Goal: Task Accomplishment & Management: Complete application form

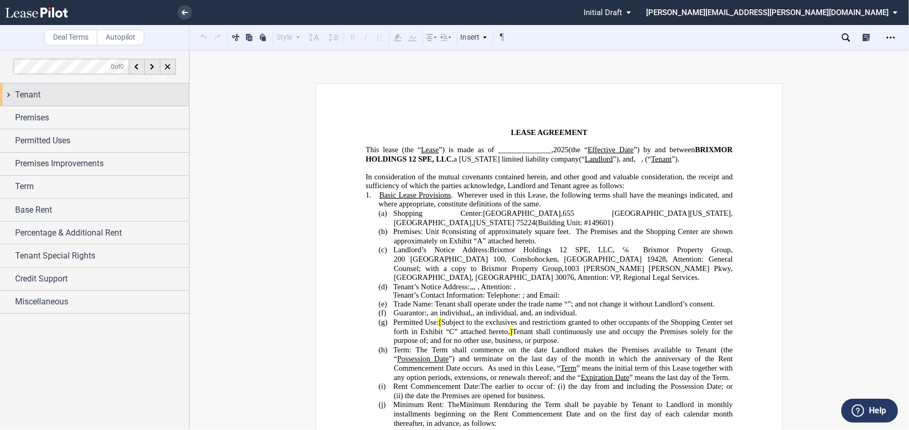
click at [48, 89] on div "Tenant" at bounding box center [102, 95] width 174 height 12
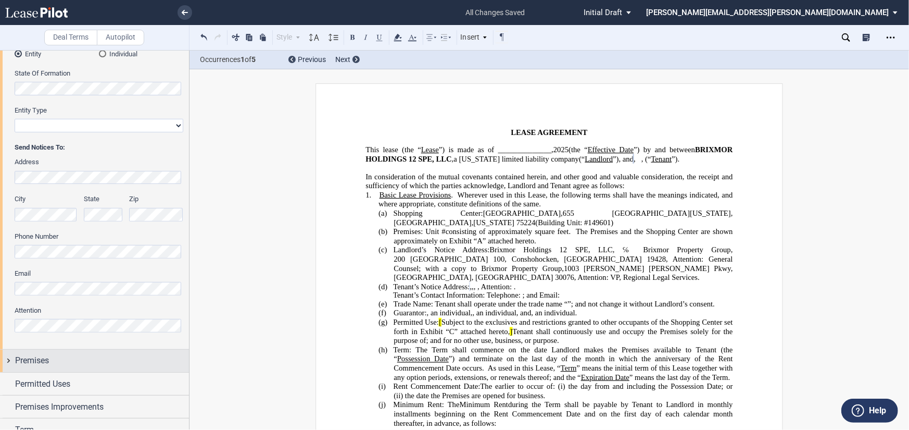
scroll to position [208, 0]
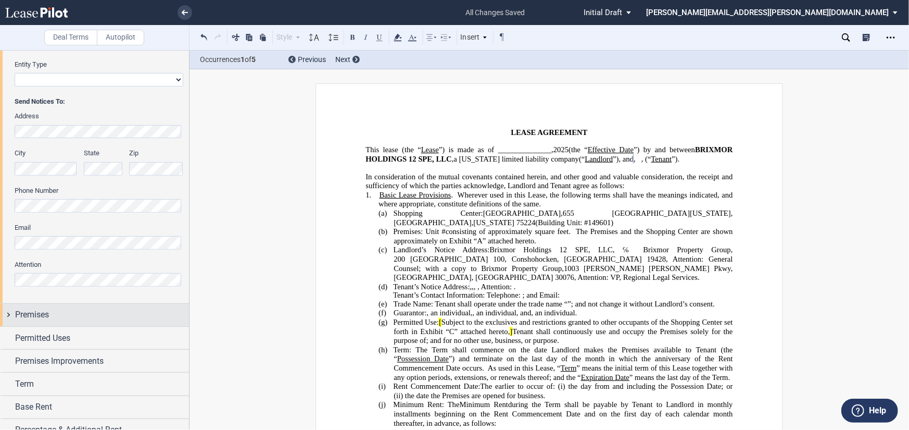
click at [80, 312] on div "Premises" at bounding box center [102, 314] width 174 height 12
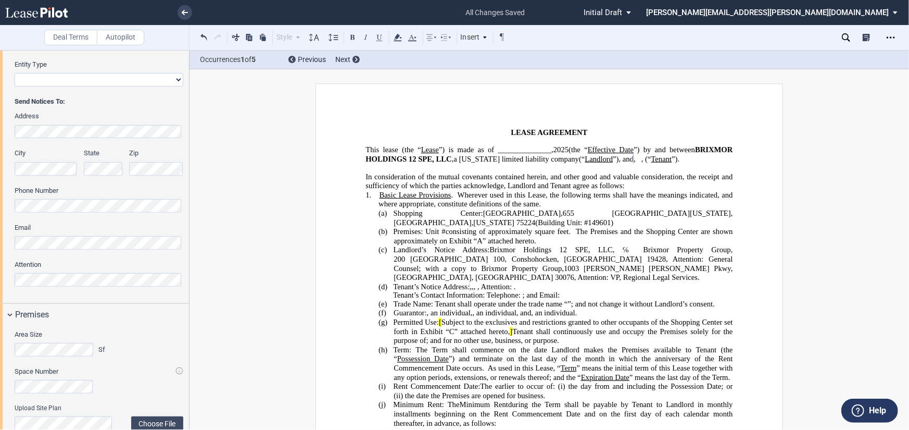
scroll to position [469, 0]
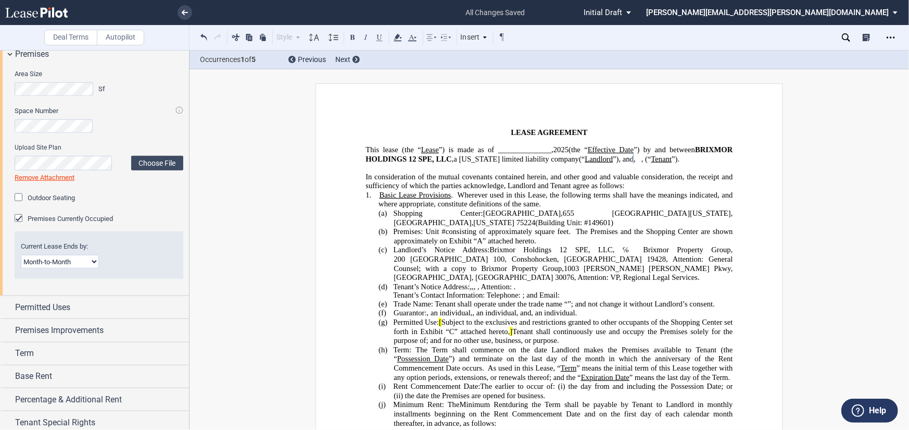
drag, startPoint x: 75, startPoint y: 260, endPoint x: 69, endPoint y: 267, distance: 8.8
click at [75, 260] on select "Month-to-Month Early Termination Natural Expiration" at bounding box center [60, 262] width 78 height 14
select select "early termination"
click at [21, 255] on select "Month-to-Month Early Termination Natural Expiration" at bounding box center [60, 262] width 78 height 14
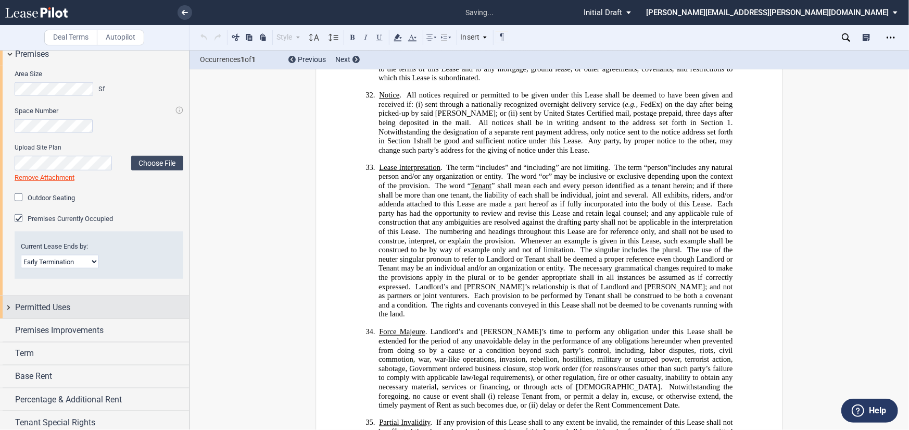
scroll to position [6876, 0]
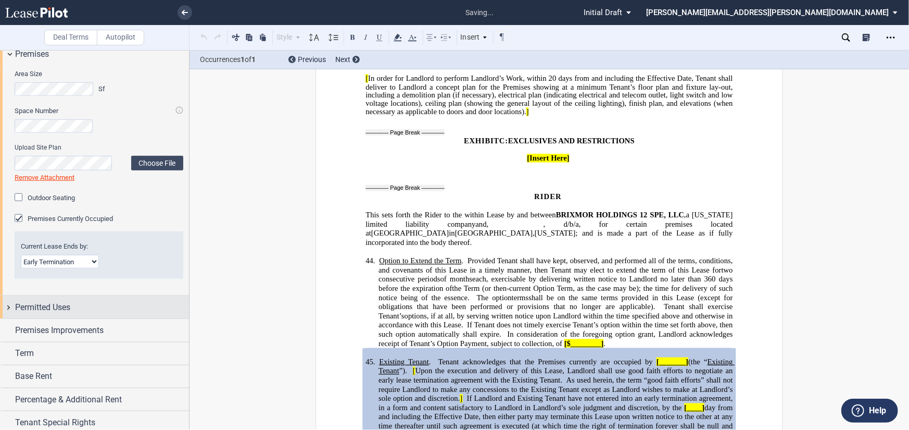
click at [54, 302] on span "Permitted Uses" at bounding box center [42, 307] width 55 height 12
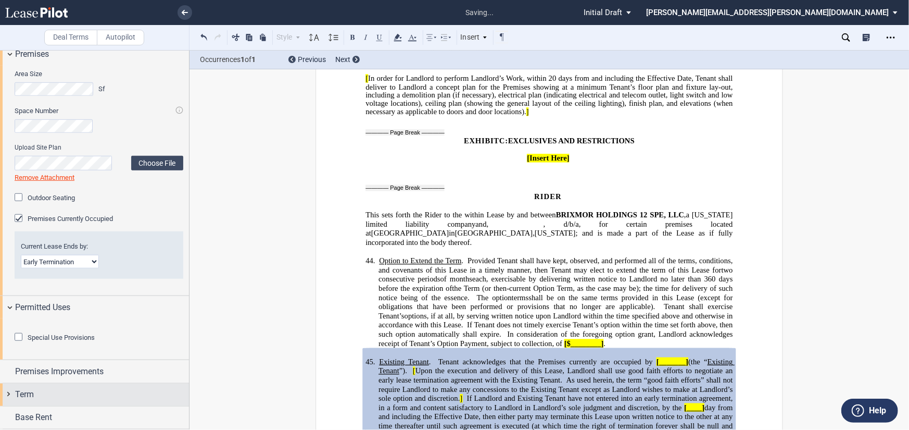
scroll to position [617, 0]
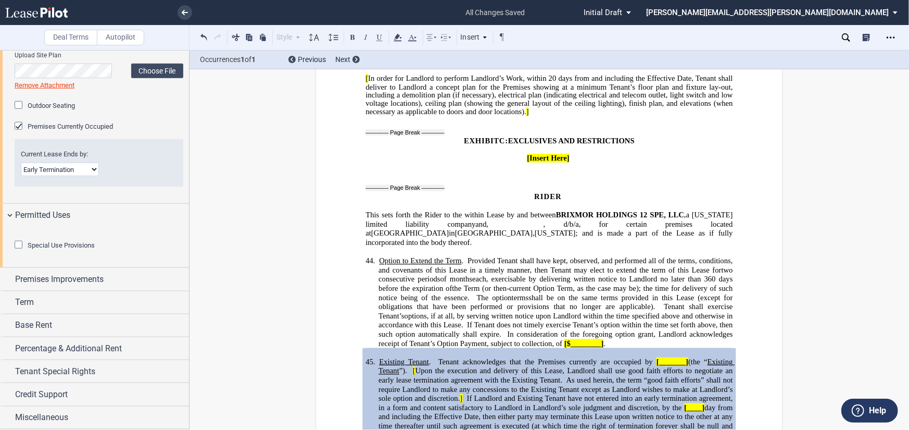
click at [50, 249] on span "Special Use Provisions" at bounding box center [61, 245] width 67 height 8
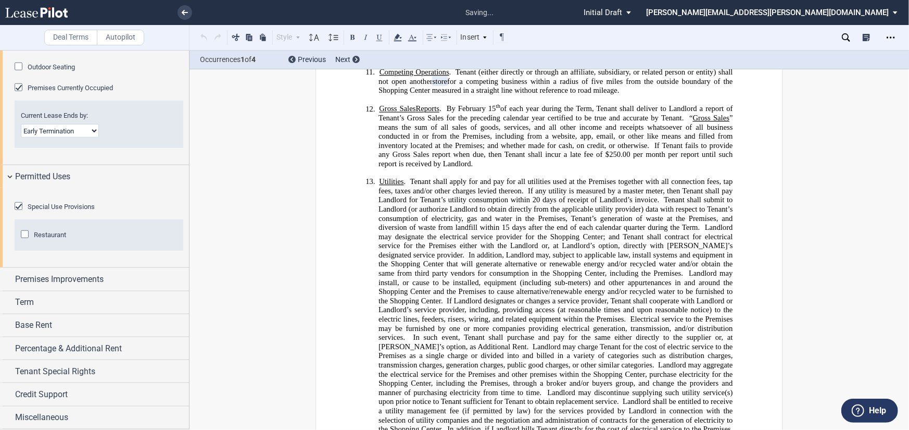
scroll to position [1803, 0]
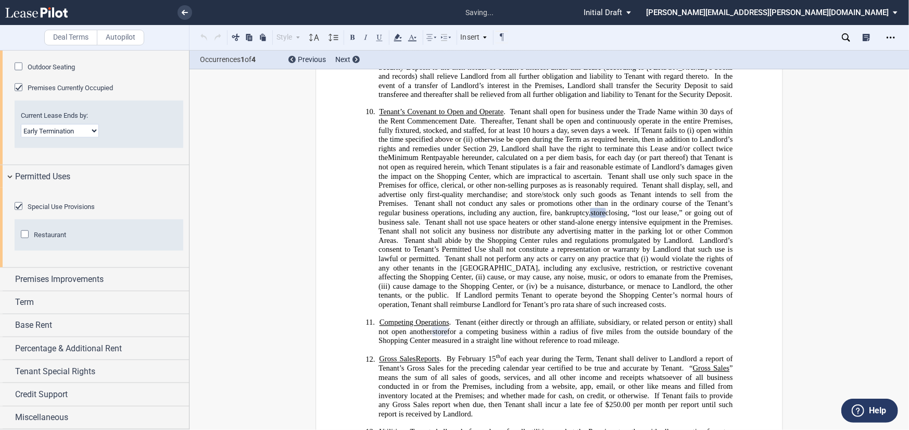
click at [47, 238] on span "Restaurant" at bounding box center [50, 235] width 32 height 8
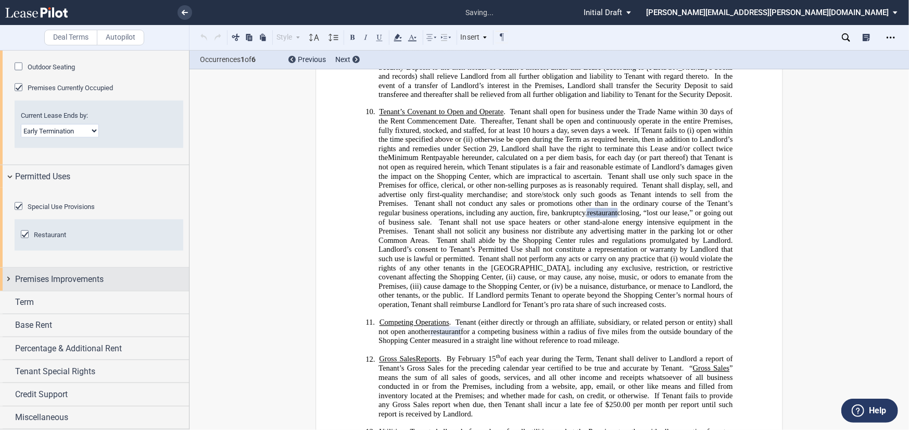
click at [60, 285] on span "Premises Improvements" at bounding box center [59, 279] width 89 height 12
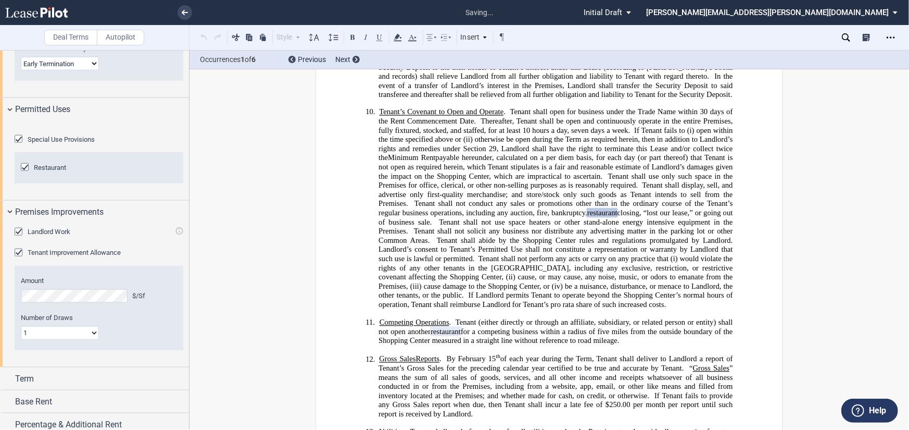
scroll to position [799, 0]
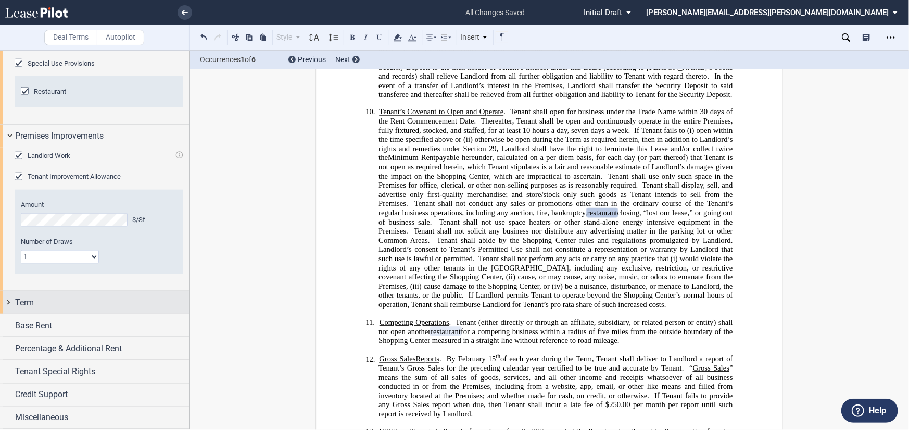
click at [57, 310] on div "Term" at bounding box center [94, 302] width 189 height 22
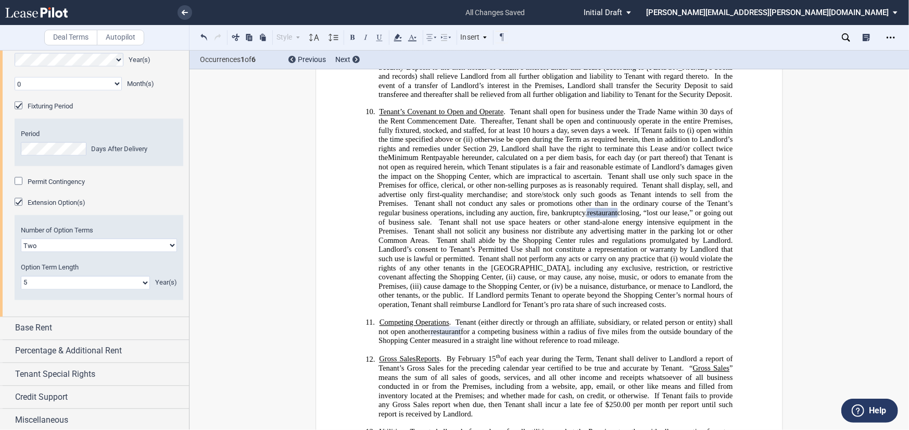
scroll to position [1060, 0]
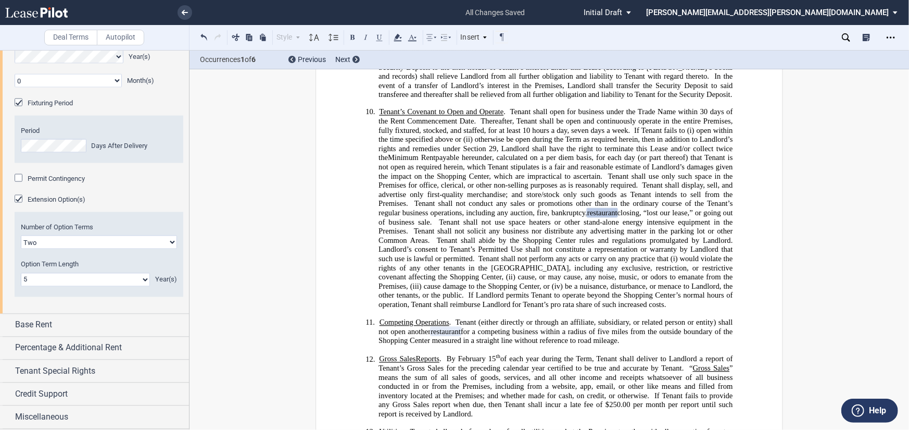
click at [40, 153] on div "Period Days After Delivery" at bounding box center [99, 139] width 156 height 27
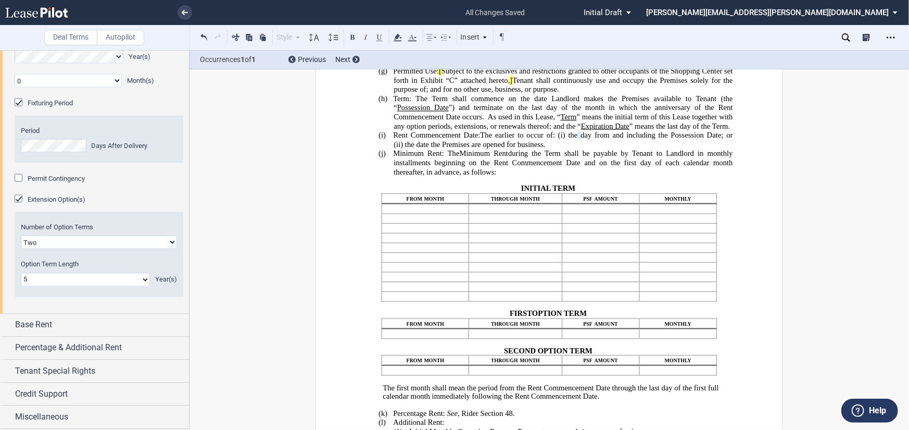
scroll to position [1079, 0]
click at [46, 325] on span "Base Rent" at bounding box center [33, 325] width 37 height 12
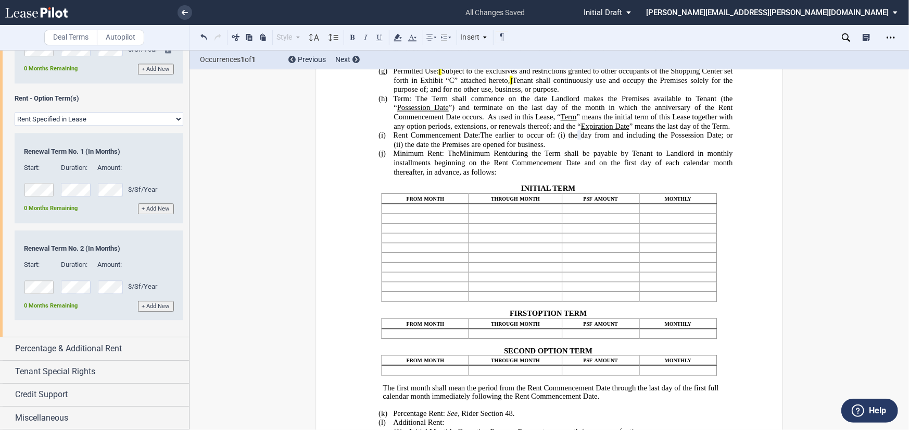
scroll to position [1658, 0]
click at [62, 352] on span "Percentage & Additional Rent" at bounding box center [68, 348] width 107 height 12
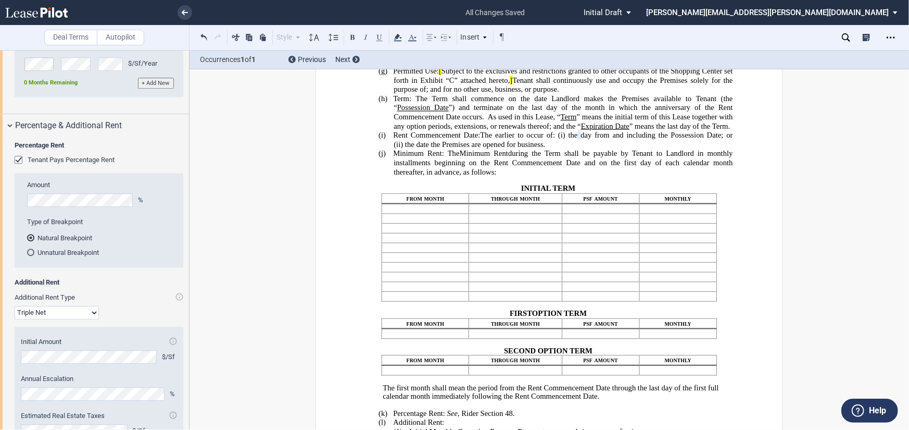
scroll to position [1970, 0]
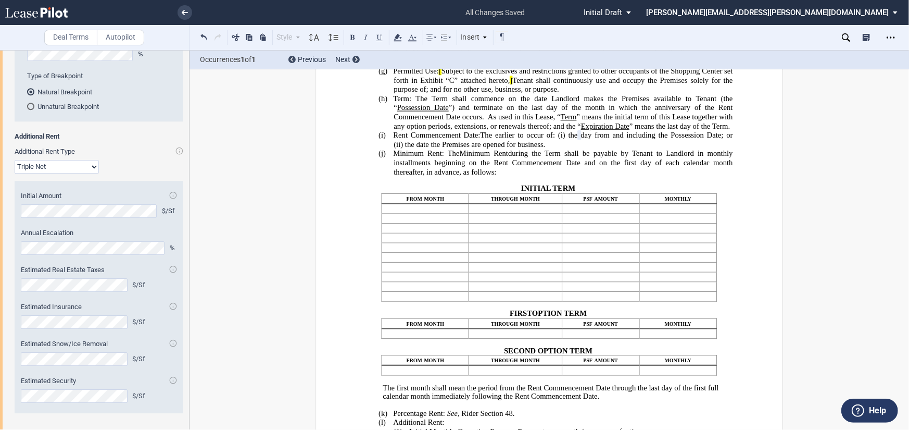
click at [18, 20] on div "Tenant Pays Percentage Rent" at bounding box center [20, 15] width 10 height 10
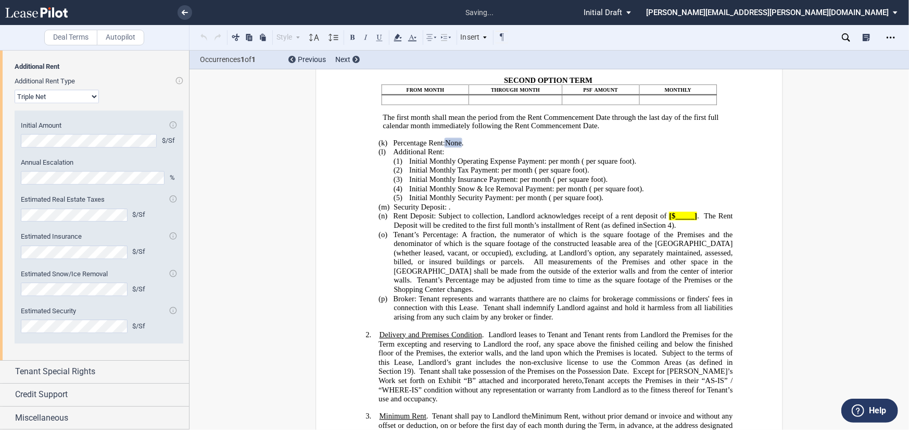
scroll to position [1995, 0]
click at [71, 366] on span "Tenant Special Rights" at bounding box center [55, 371] width 80 height 12
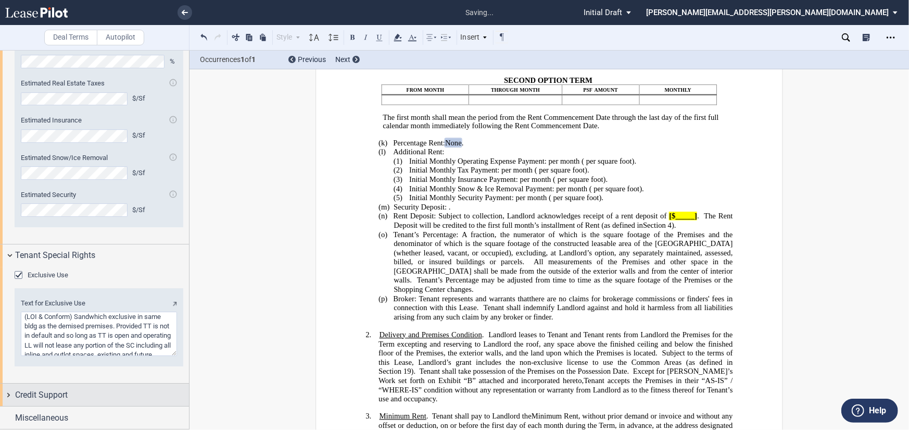
click at [42, 396] on span "Credit Support" at bounding box center [41, 394] width 53 height 12
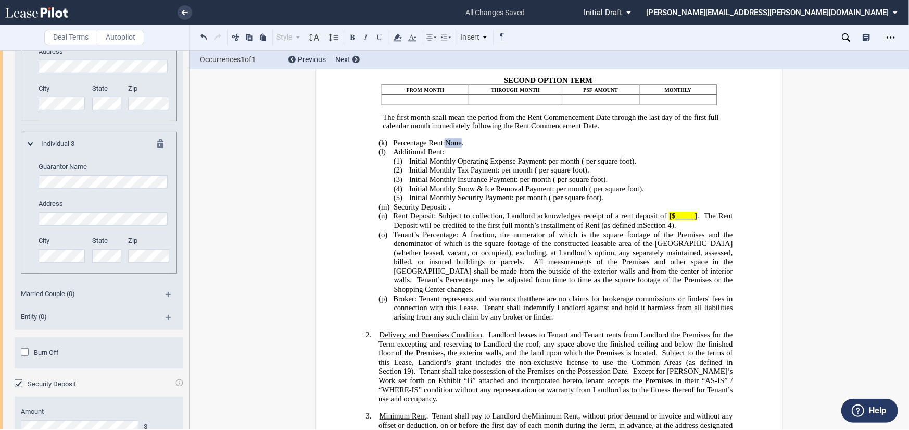
scroll to position [2684, 0]
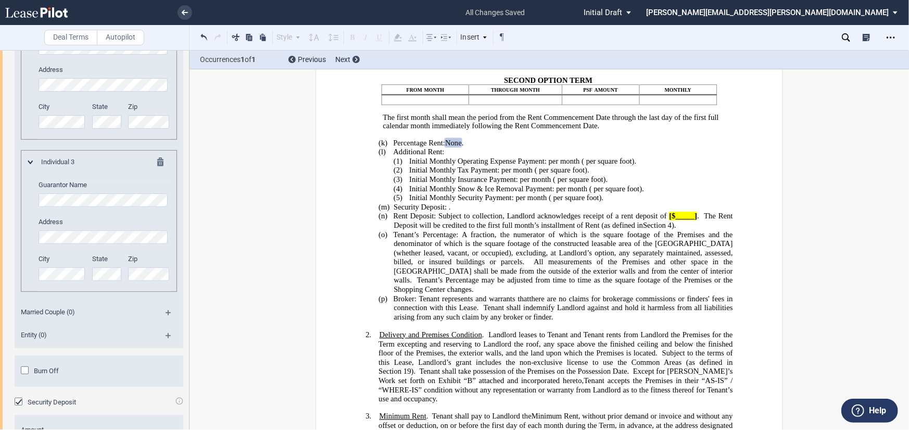
click at [157, 170] on md-icon at bounding box center [163, 163] width 12 height 12
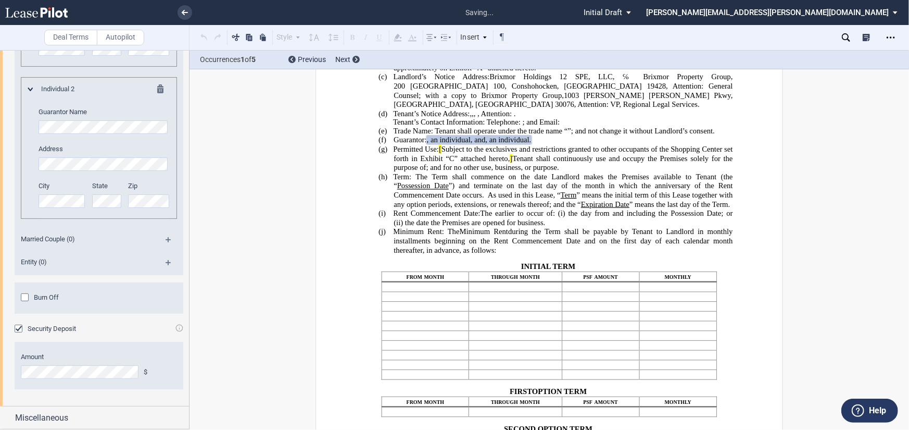
scroll to position [114, 0]
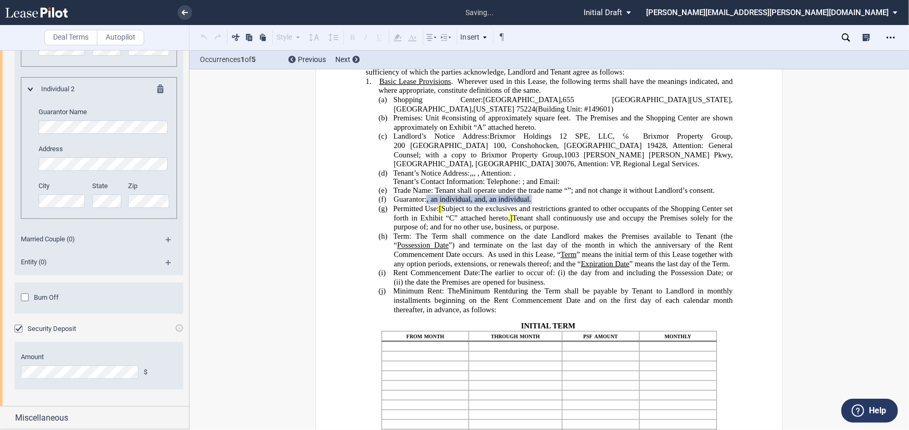
click at [166, 260] on md-icon at bounding box center [173, 266] width 14 height 12
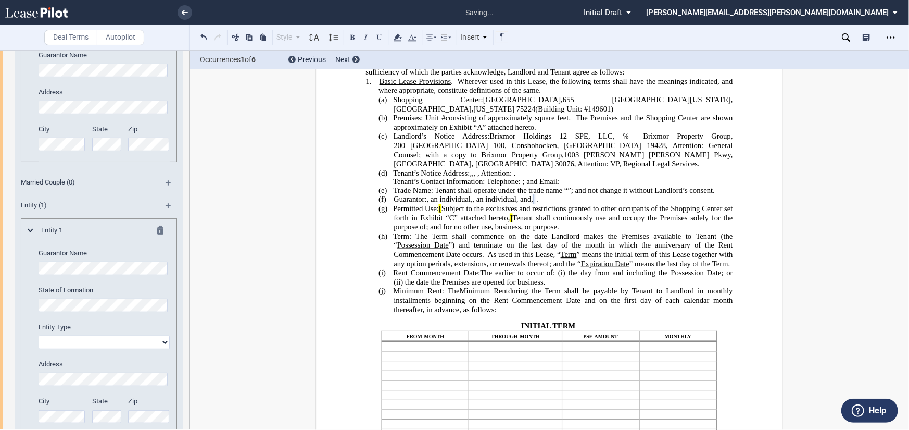
click at [89, 349] on select "Corporation Limited liability company General Partnership Limited Partnership O…" at bounding box center [104, 342] width 131 height 14
select select "limited liability company"
click at [39, 349] on select "Corporation Limited liability company General Partnership Limited Partnership O…" at bounding box center [104, 342] width 131 height 14
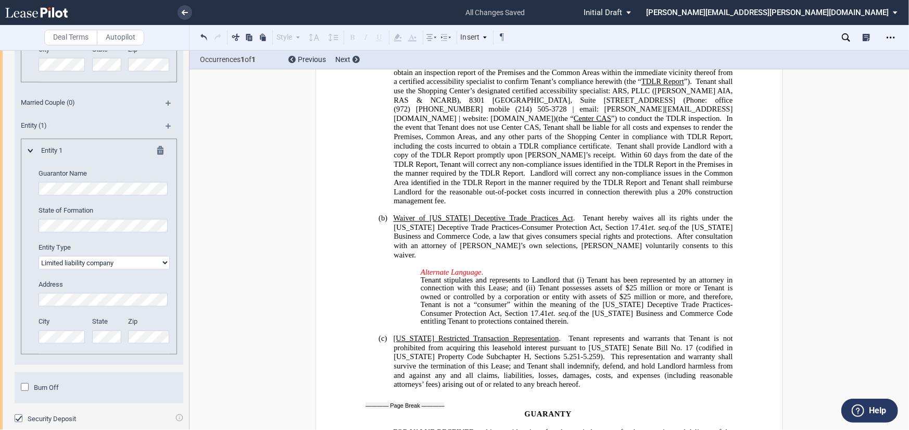
scroll to position [2766, 0]
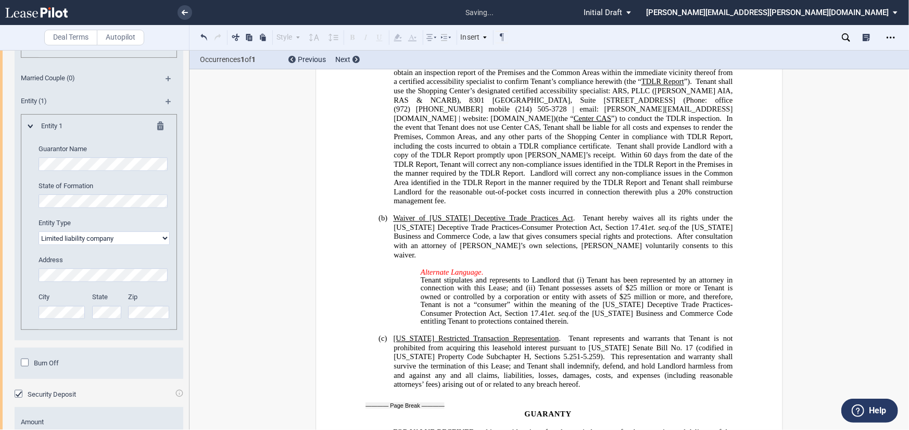
click at [124, 329] on div "City State Zip" at bounding box center [104, 310] width 144 height 37
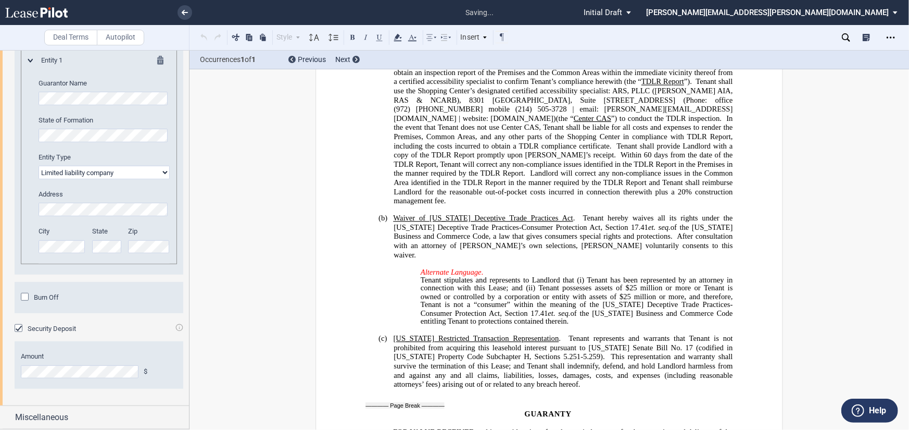
click at [46, 300] on span "Burn Off" at bounding box center [46, 297] width 25 height 8
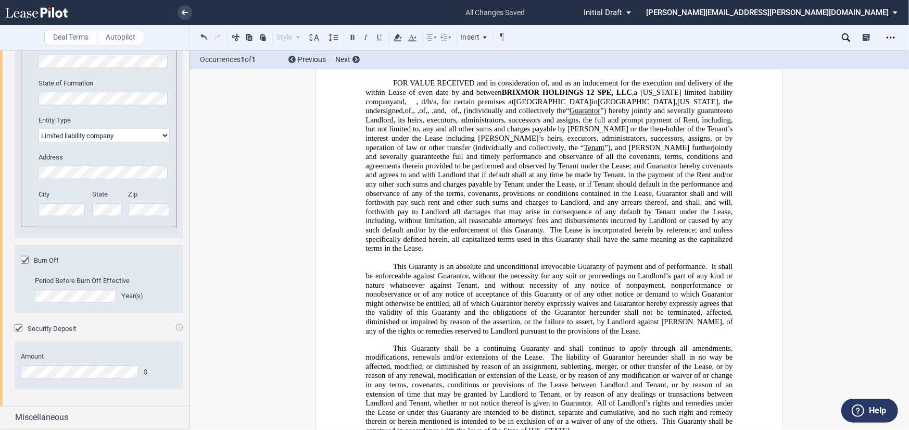
scroll to position [2925, 0]
click at [65, 415] on span "Miscellaneous" at bounding box center [41, 417] width 53 height 12
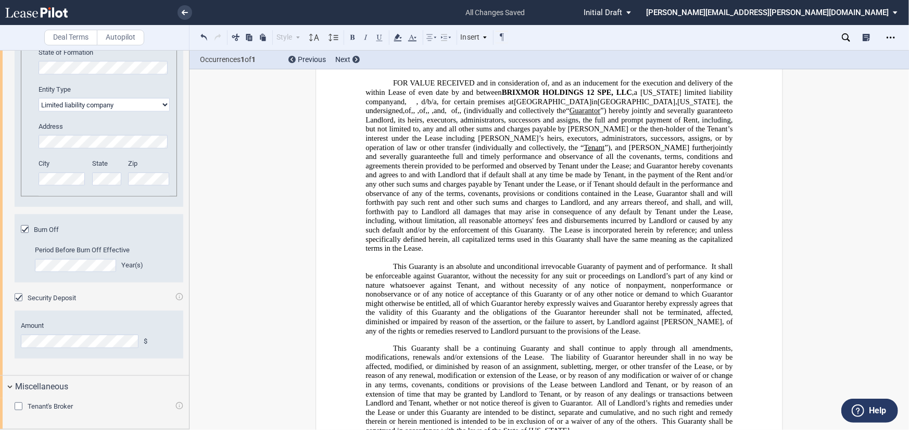
scroll to position [2955, 0]
click at [59, 410] on span "Tenant's Broker" at bounding box center [50, 406] width 45 height 8
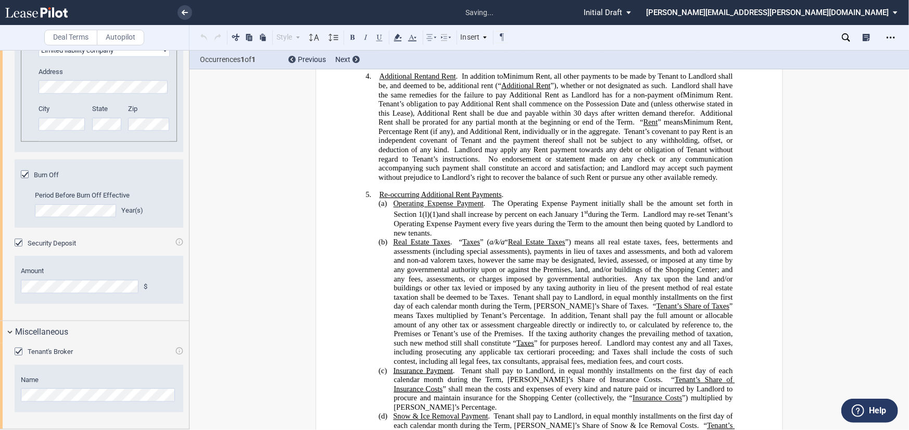
scroll to position [975, 0]
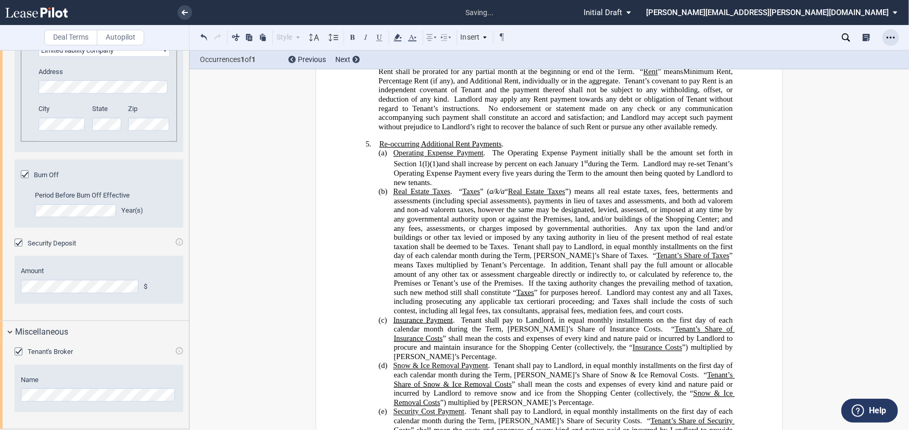
click at [888, 39] on icon "Open Lease options menu" at bounding box center [891, 37] width 8 height 8
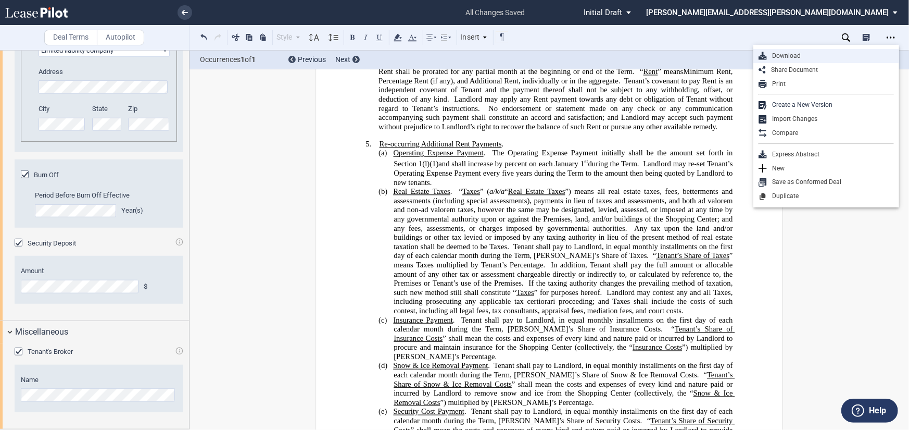
click at [784, 55] on div "Download" at bounding box center [830, 56] width 127 height 9
